Goal: Task Accomplishment & Management: Use online tool/utility

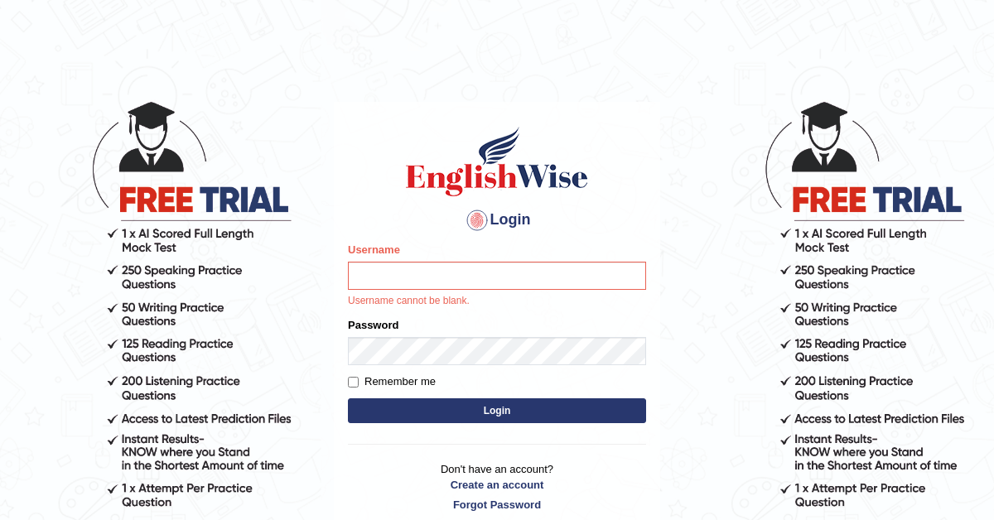
click at [390, 277] on input "Username" at bounding box center [497, 276] width 298 height 28
type input "navdeep2024"
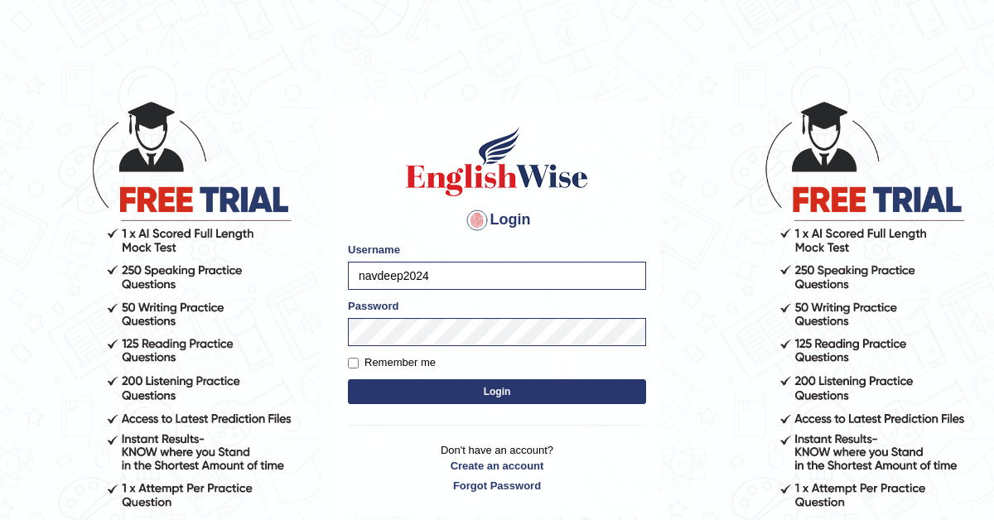
click at [508, 391] on button "Login" at bounding box center [497, 391] width 298 height 25
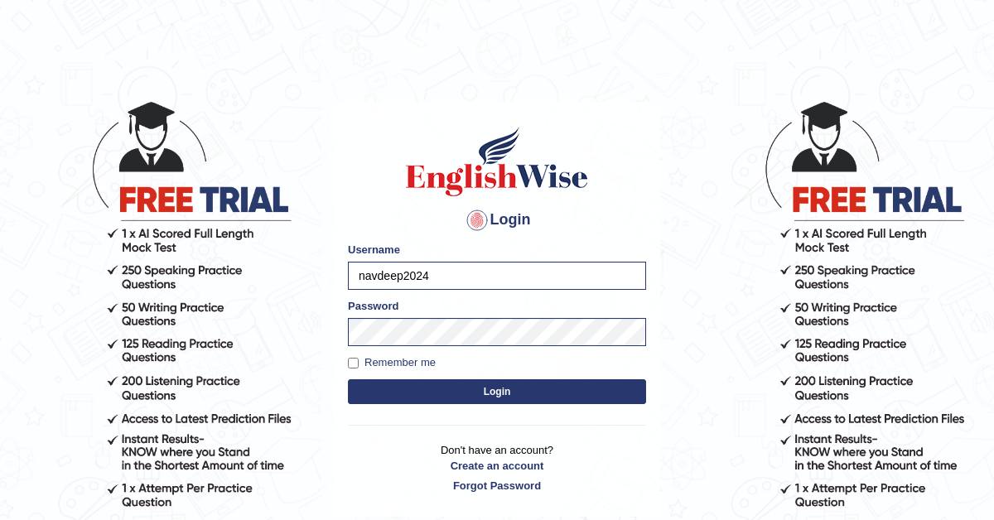
click at [500, 398] on button "Login" at bounding box center [497, 391] width 298 height 25
click at [494, 392] on button "Login" at bounding box center [497, 391] width 298 height 25
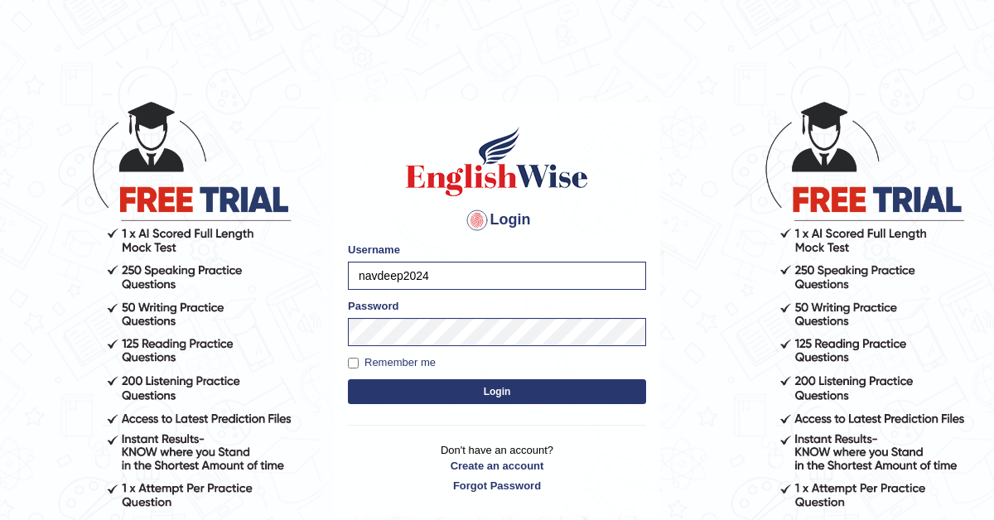
click at [494, 392] on button "Login" at bounding box center [497, 391] width 298 height 25
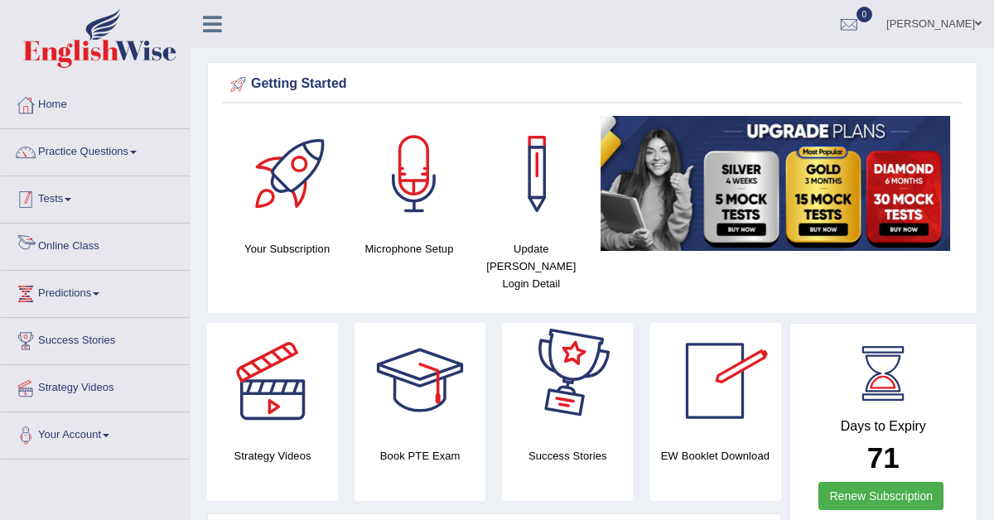
click at [68, 194] on link "Tests" at bounding box center [95, 196] width 189 height 41
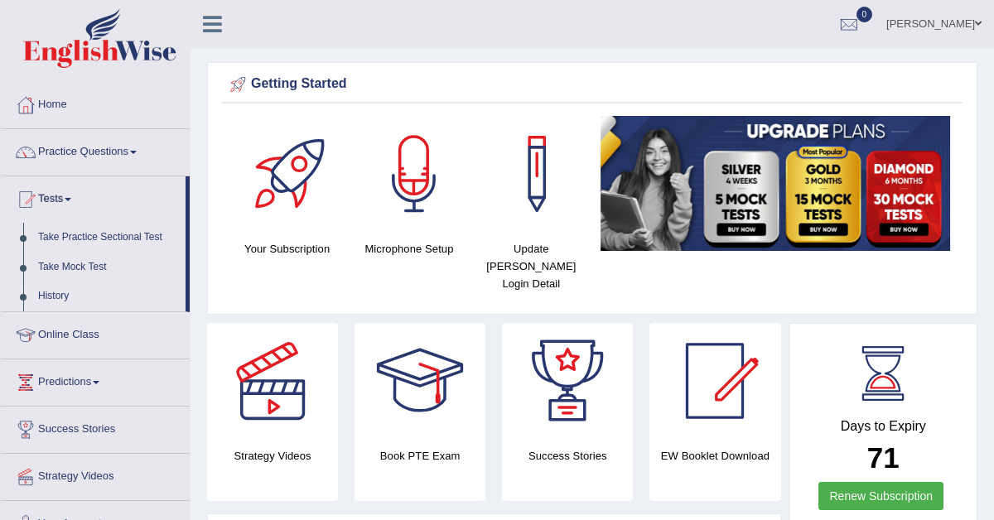
click at [60, 289] on link "History" at bounding box center [108, 296] width 155 height 30
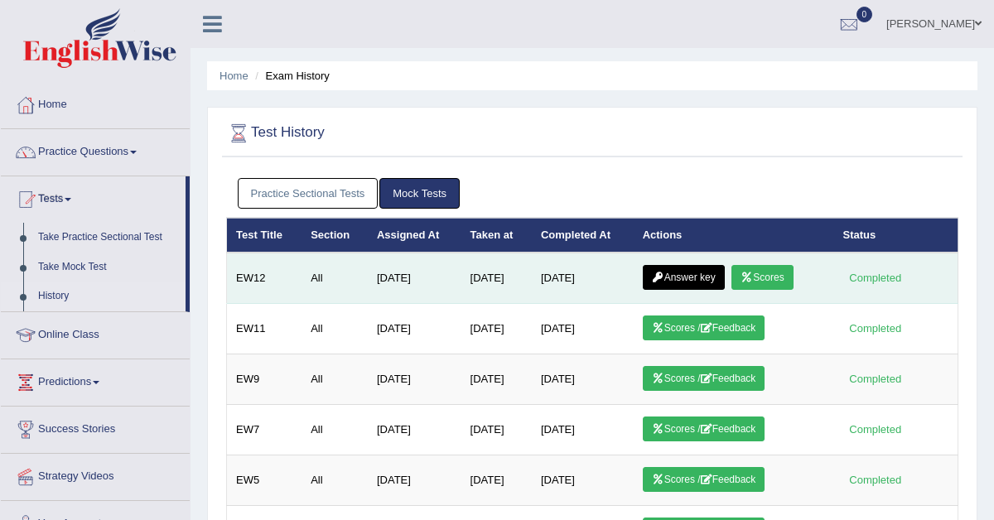
click at [689, 281] on link "Answer key" at bounding box center [683, 277] width 82 height 25
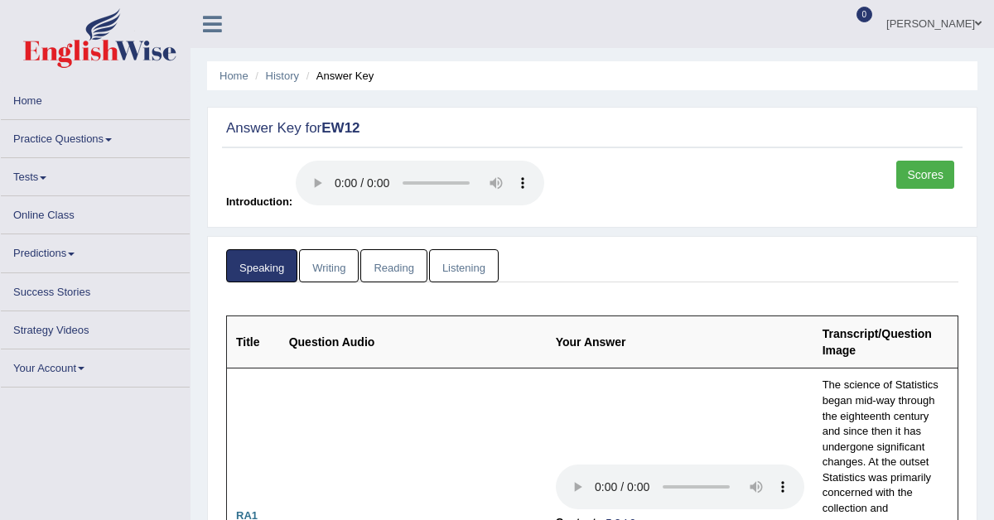
click at [915, 168] on link "Scores" at bounding box center [925, 175] width 58 height 28
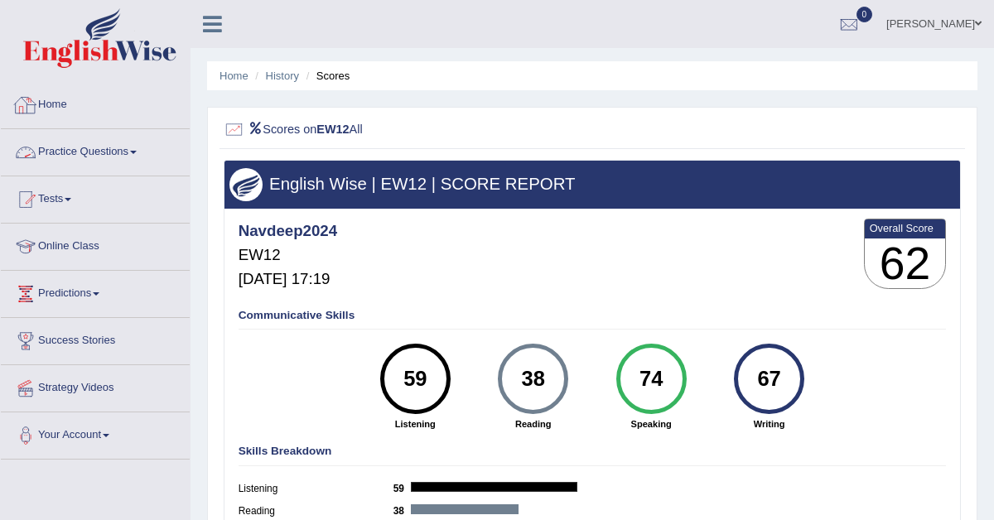
click at [123, 156] on link "Practice Questions" at bounding box center [95, 149] width 189 height 41
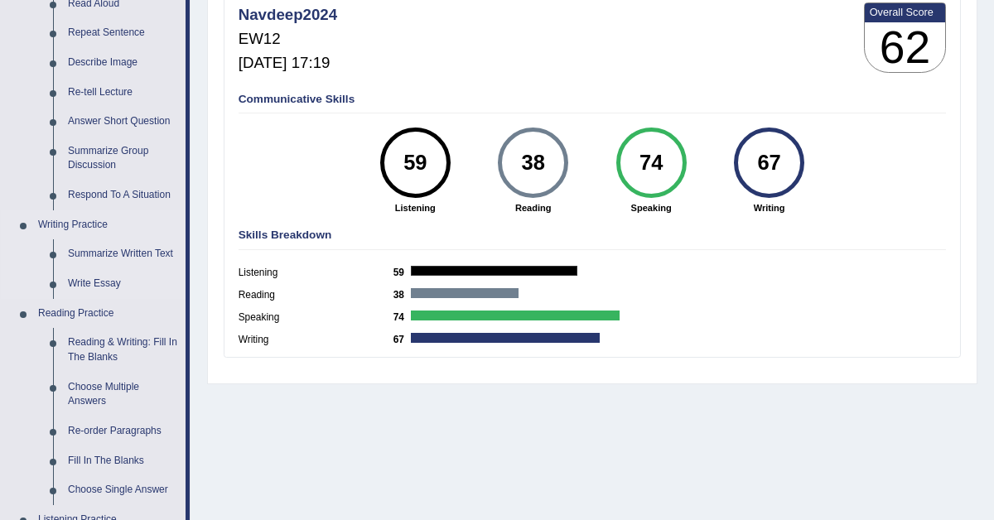
scroll to position [237, 0]
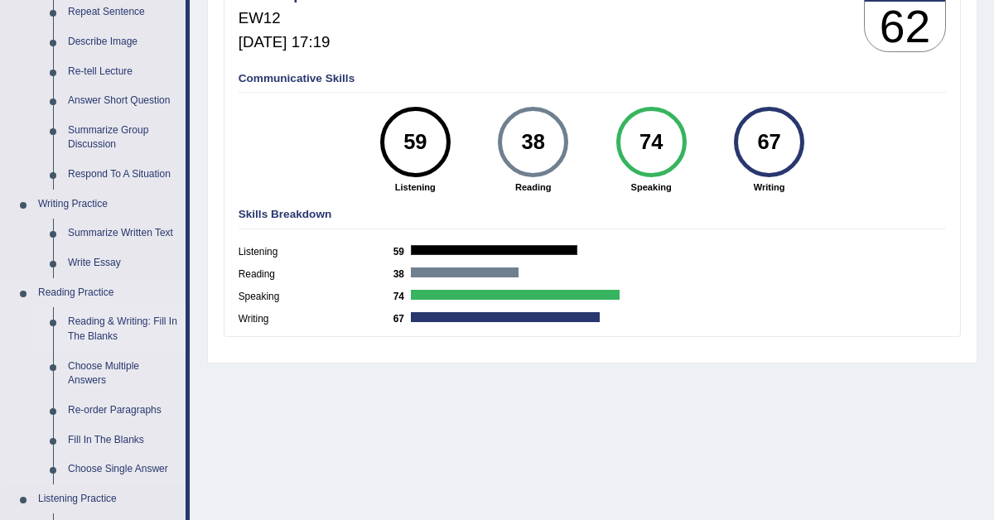
click at [109, 323] on link "Reading & Writing: Fill In The Blanks" at bounding box center [122, 329] width 125 height 44
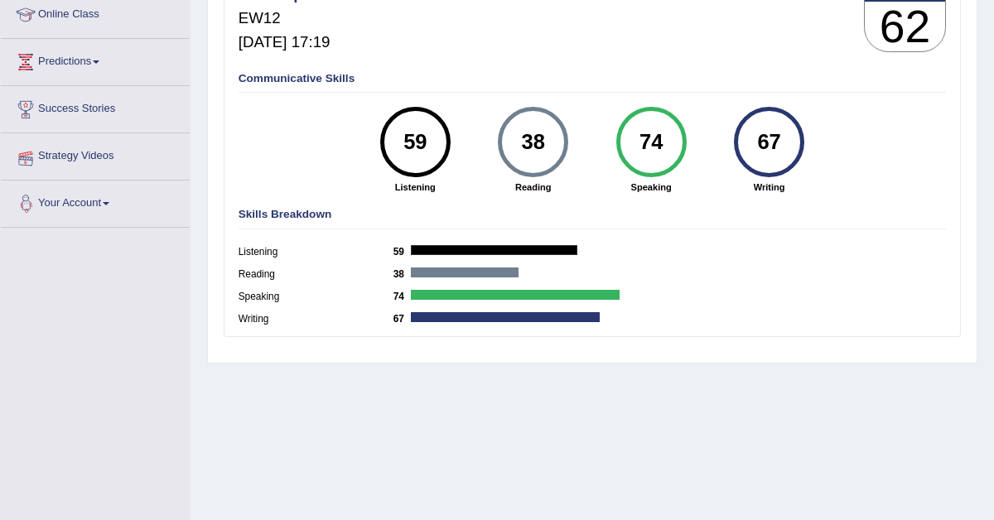
scroll to position [349, 0]
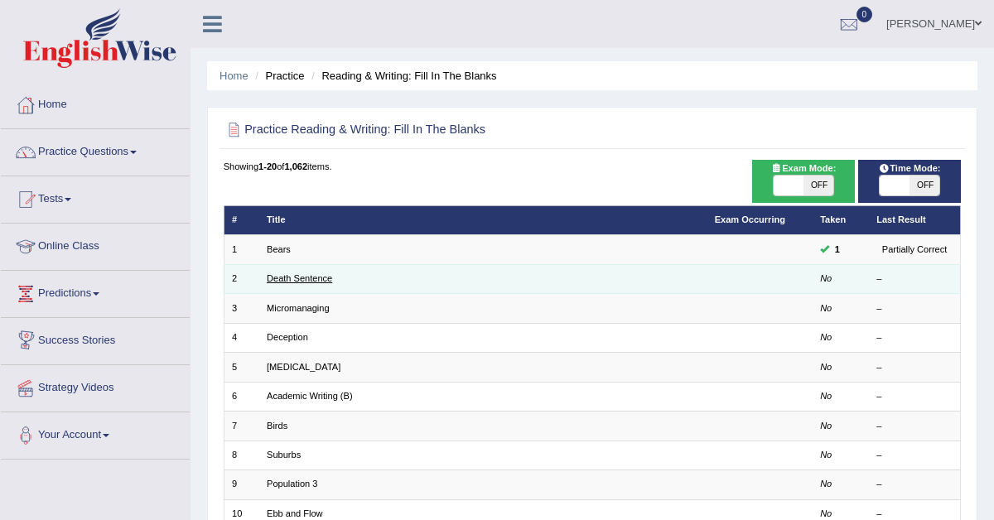
click at [327, 280] on link "Death Sentence" at bounding box center [299, 278] width 65 height 10
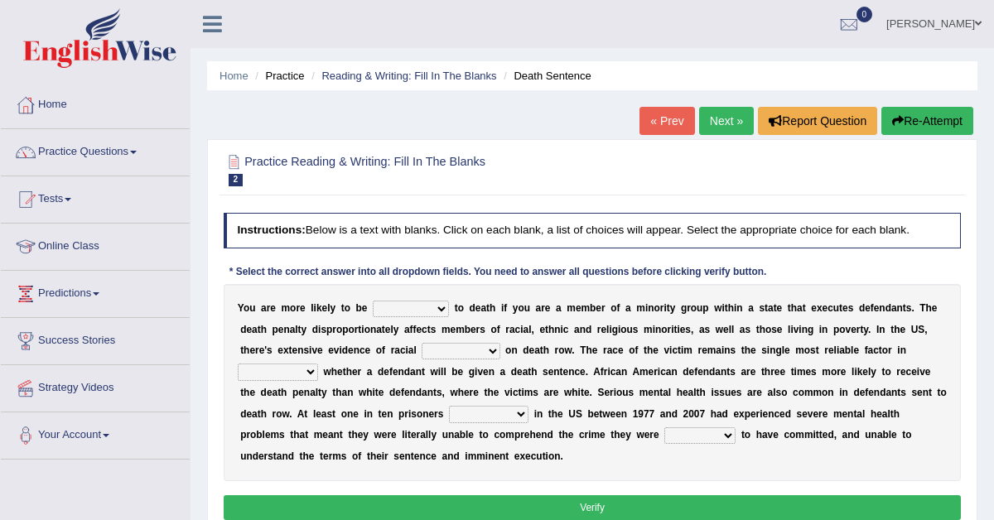
click at [425, 311] on select "penalized blamed complained sentenced" at bounding box center [411, 309] width 76 height 17
select select "blamed"
click at [414, 311] on select "penalized blamed complained sentenced" at bounding box center [411, 309] width 76 height 17
click at [428, 311] on select "penalized blamed complained sentenced" at bounding box center [411, 309] width 76 height 17
click at [476, 352] on select "bias equality appearance background" at bounding box center [460, 351] width 78 height 17
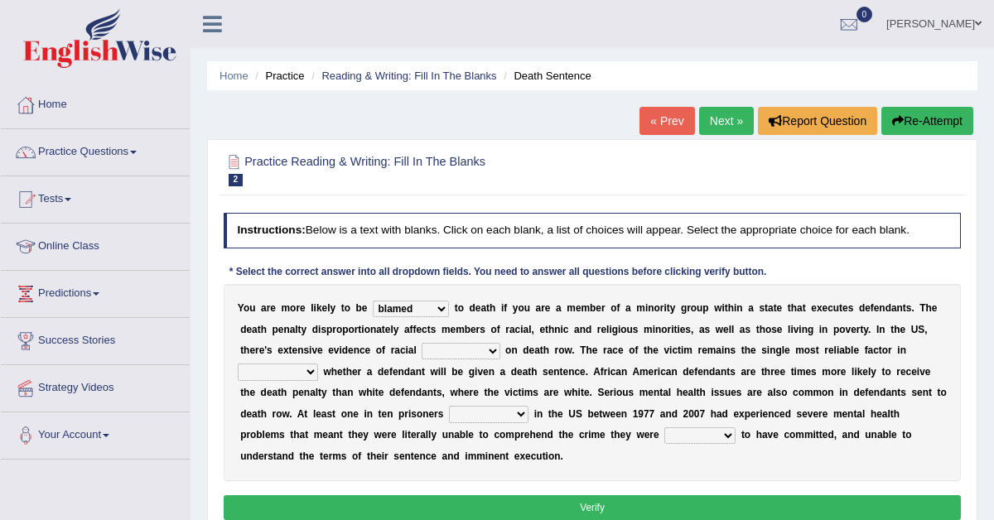
select select "bias"
click at [306, 371] on select "determining adjoining undermining examining" at bounding box center [278, 371] width 80 height 17
click at [436, 303] on select "penalized blamed complained sentenced" at bounding box center [411, 309] width 76 height 17
select select "sentenced"
click at [308, 368] on select "determining adjoining undermining examining" at bounding box center [278, 371] width 80 height 17
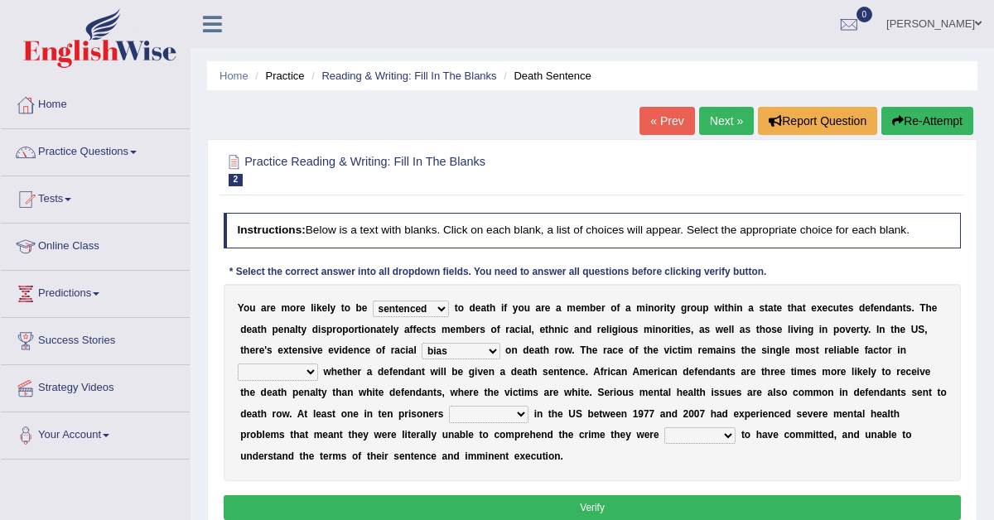
select select "determining"
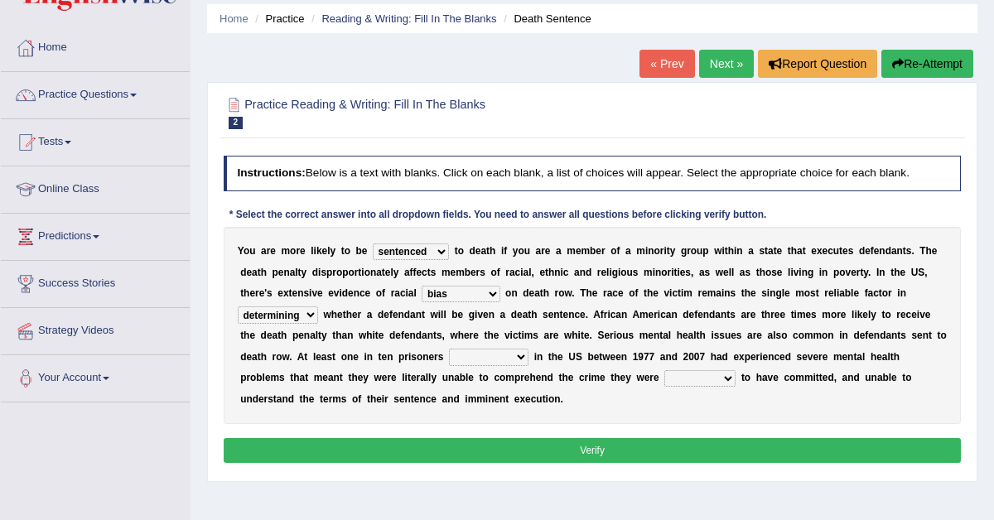
scroll to position [46, 0]
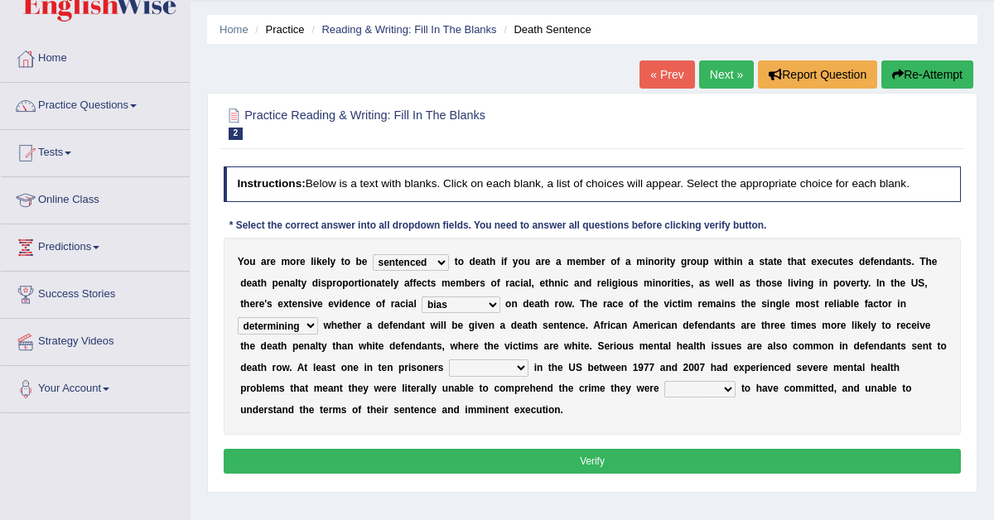
click at [501, 367] on select "electrocuted persecuted executed captured" at bounding box center [488, 367] width 79 height 17
select select "captured"
click at [697, 390] on select "alleged acclaimed persuaded claimed" at bounding box center [699, 389] width 71 height 17
select select "claimed"
click at [639, 461] on button "Verify" at bounding box center [593, 461] width 738 height 24
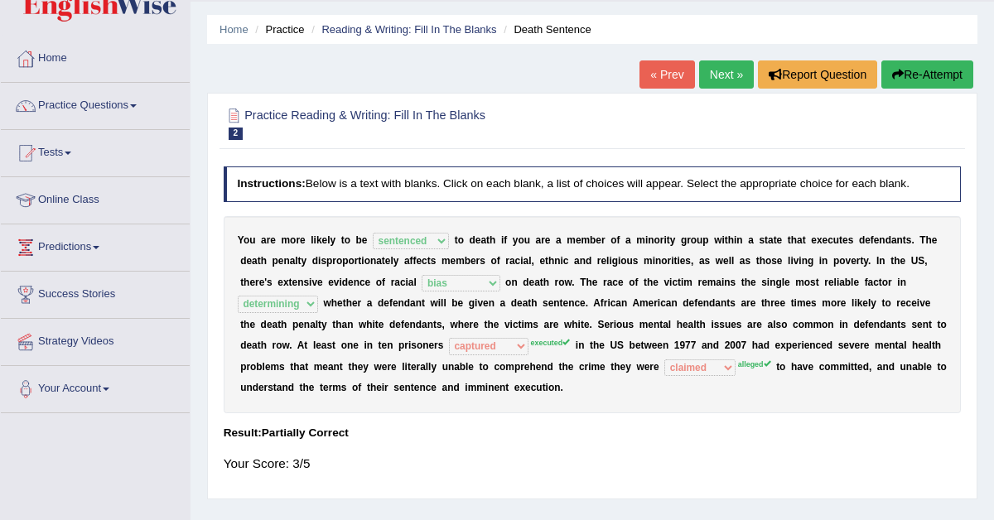
click at [708, 79] on link "Next »" at bounding box center [726, 74] width 55 height 28
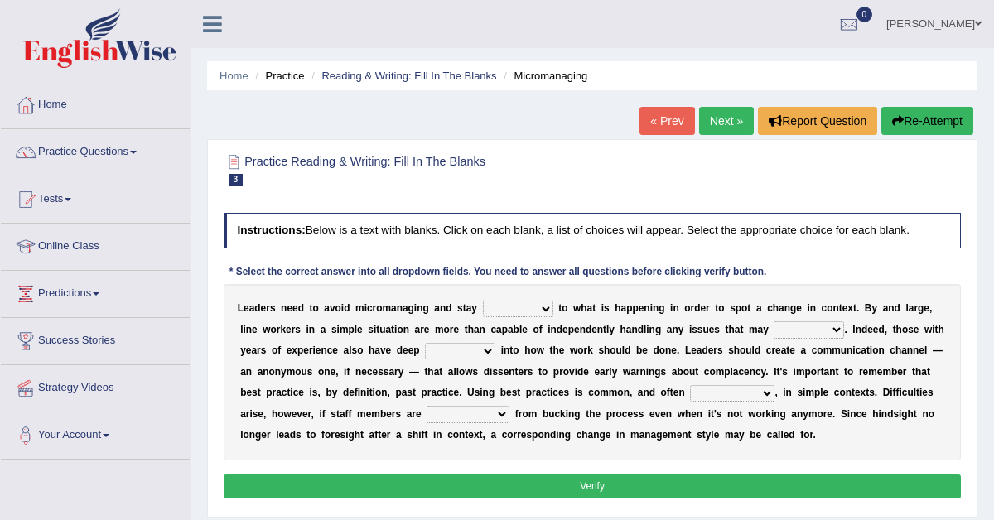
click at [538, 309] on select "complied connected precise concise" at bounding box center [518, 309] width 70 height 17
select select "connected"
click at [813, 328] on select "apprise rise encounter arise" at bounding box center [808, 329] width 70 height 17
select select "rise"
click at [481, 356] on select "incursion insight indignity indication" at bounding box center [460, 351] width 70 height 17
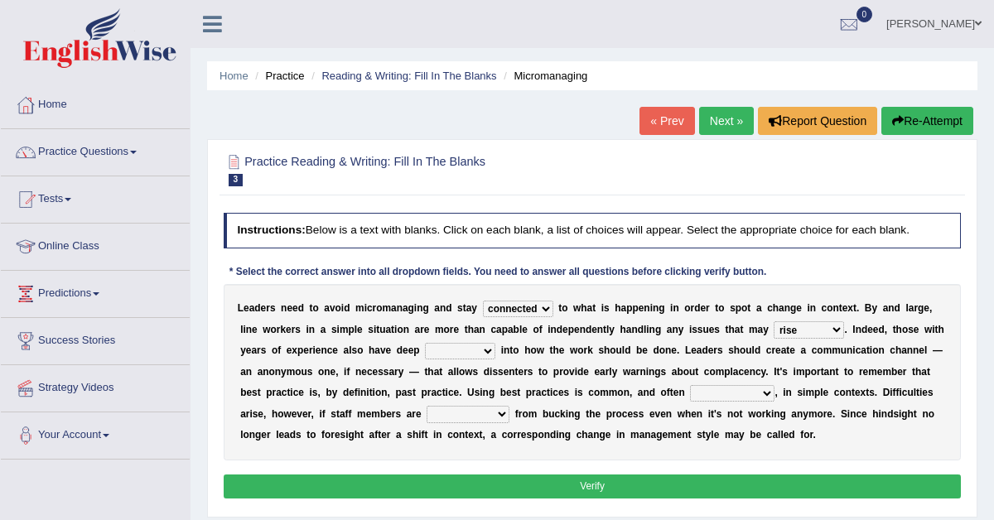
click at [540, 481] on button "Verify" at bounding box center [593, 486] width 738 height 24
click at [477, 349] on select "incursion insight indignity indication" at bounding box center [460, 351] width 70 height 17
select select "insight"
click at [732, 390] on select "inappropriate apprehensive appropriate forbidden" at bounding box center [732, 393] width 84 height 17
select select "appropriate"
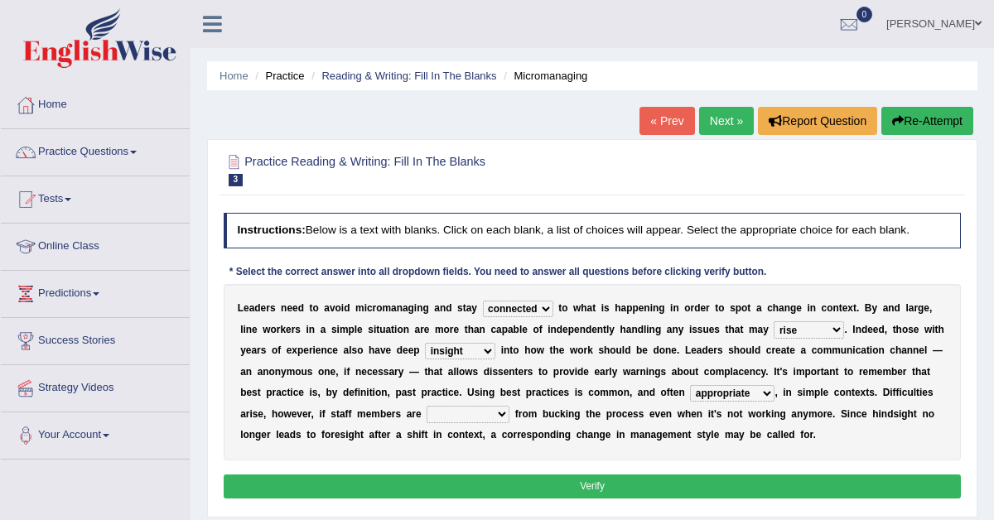
click at [474, 411] on select "disarranged disinclined discouraged disintegrated" at bounding box center [467, 414] width 83 height 17
select select "disarranged"
click at [543, 492] on button "Verify" at bounding box center [593, 486] width 738 height 24
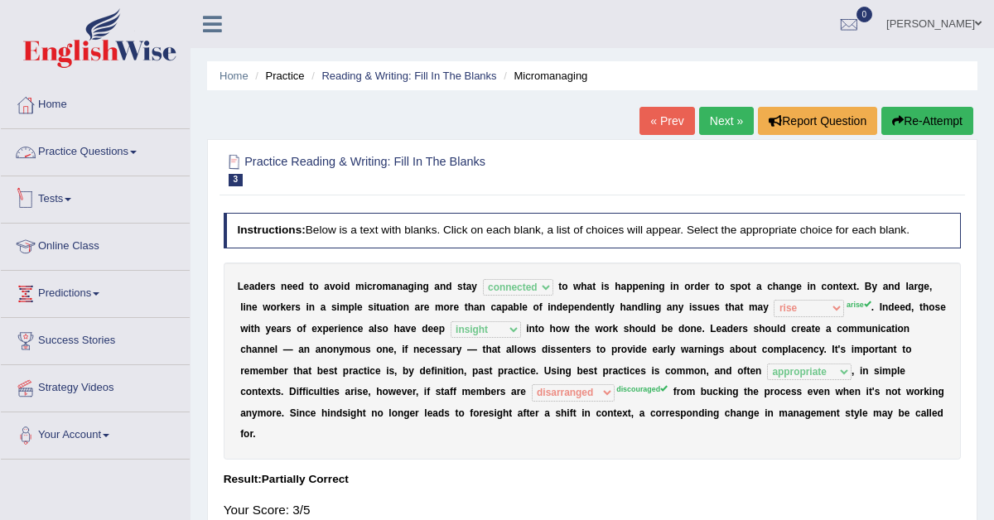
click at [69, 190] on link "Tests" at bounding box center [95, 196] width 189 height 41
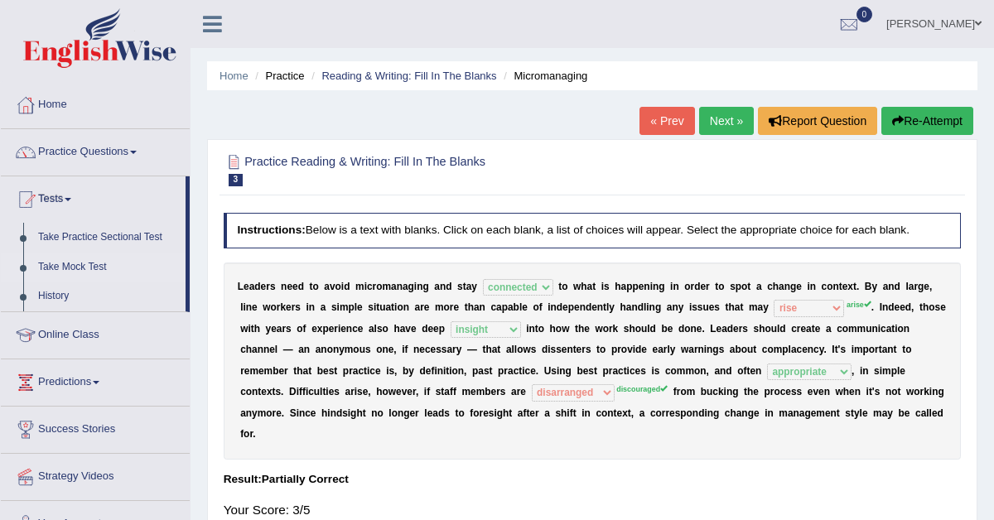
click at [82, 262] on link "Take Mock Test" at bounding box center [108, 268] width 155 height 30
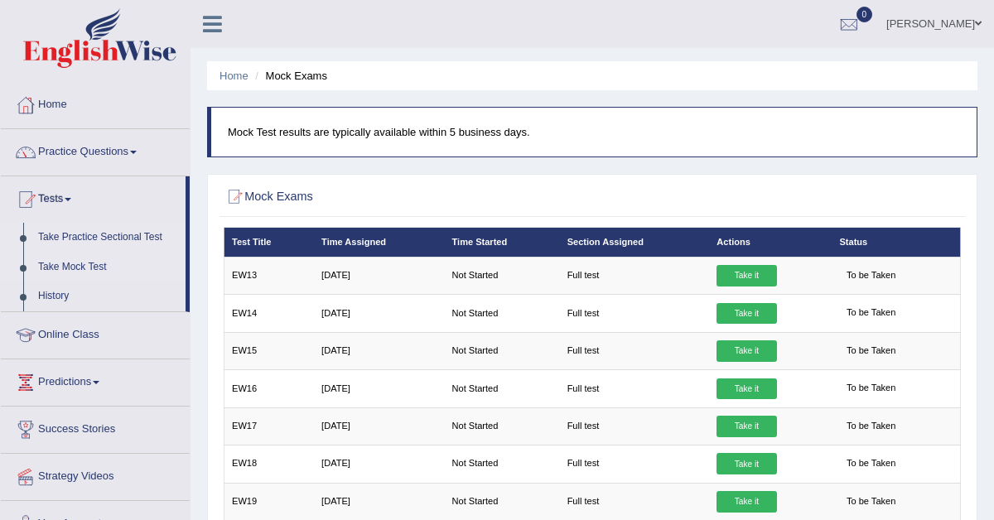
click at [84, 232] on link "Take Practice Sectional Test" at bounding box center [108, 238] width 155 height 30
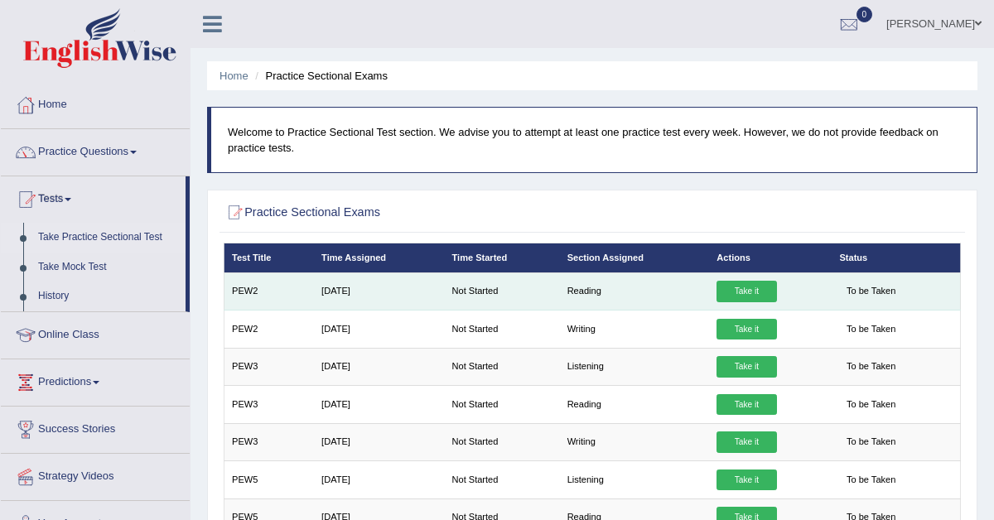
click at [745, 291] on link "Take it" at bounding box center [746, 292] width 60 height 22
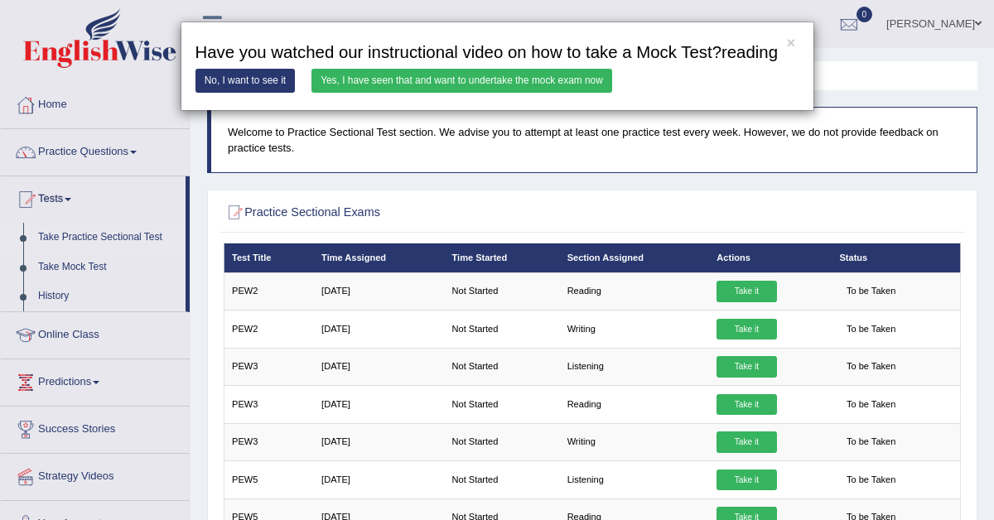
click at [492, 91] on link "Yes, I have seen that and want to undertake the mock exam now" at bounding box center [461, 81] width 301 height 24
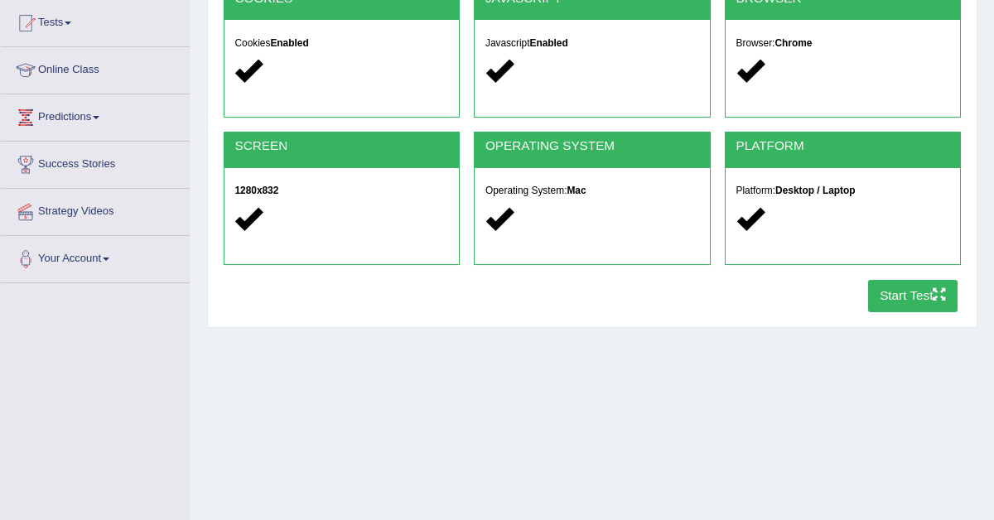
scroll to position [180, 0]
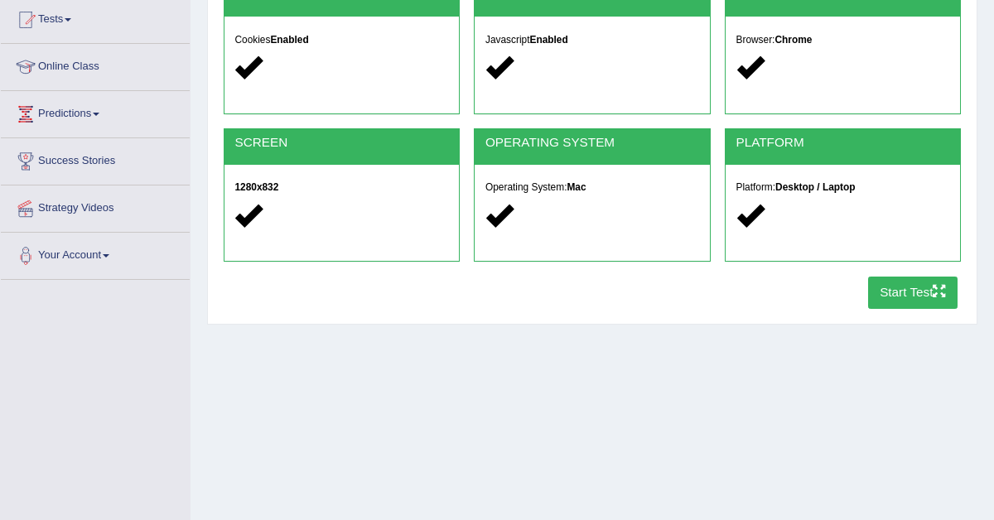
click at [915, 297] on button "Start Test" at bounding box center [913, 293] width 90 height 32
